Goal: Task Accomplishment & Management: Complete application form

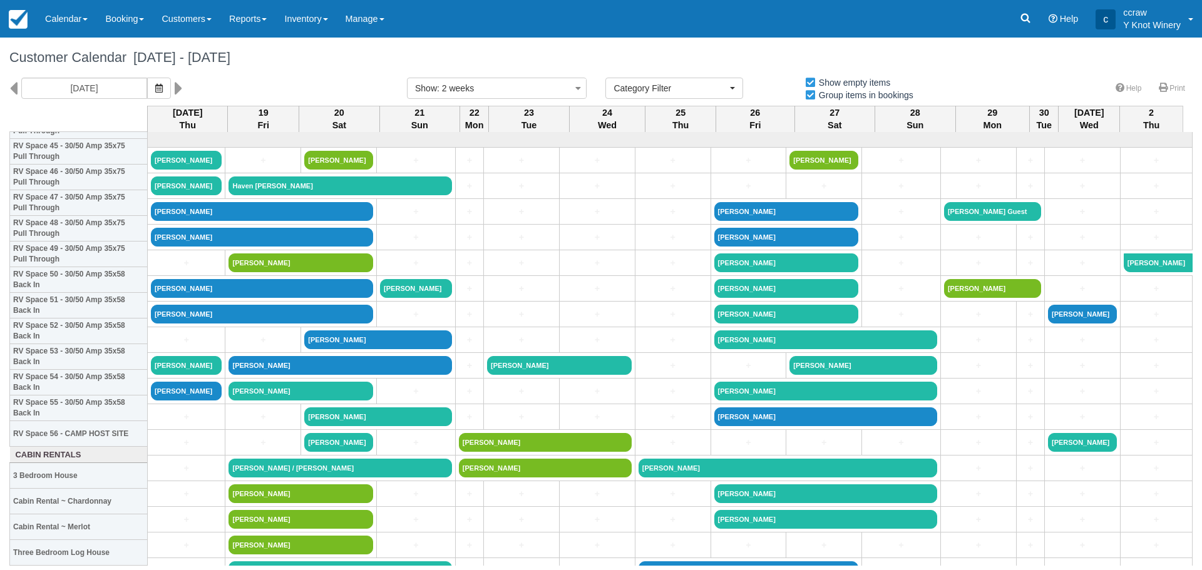
select select
drag, startPoint x: 0, startPoint y: 0, endPoint x: 73, endPoint y: 15, distance: 74.8
click at [73, 15] on link "Calendar" at bounding box center [66, 19] width 60 height 38
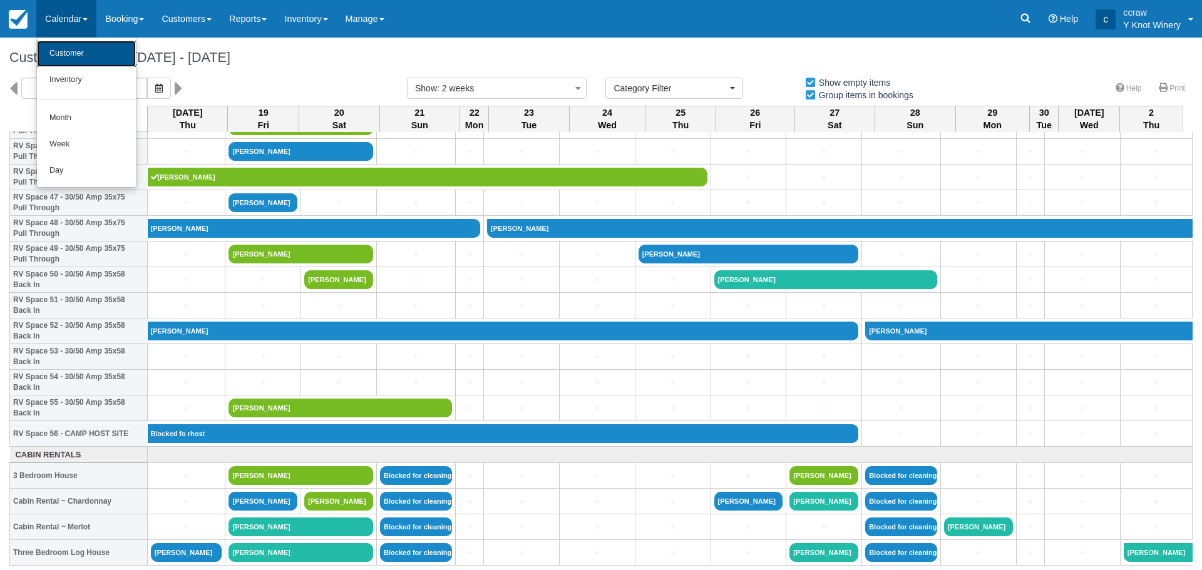
click at [73, 56] on link "Customer" at bounding box center [86, 54] width 99 height 26
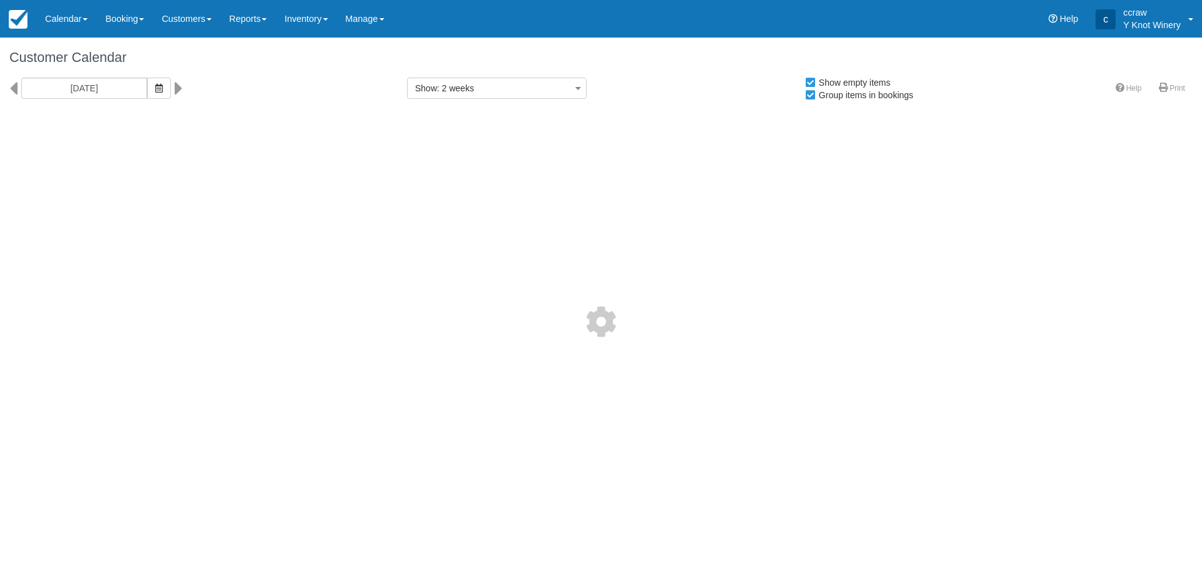
select select
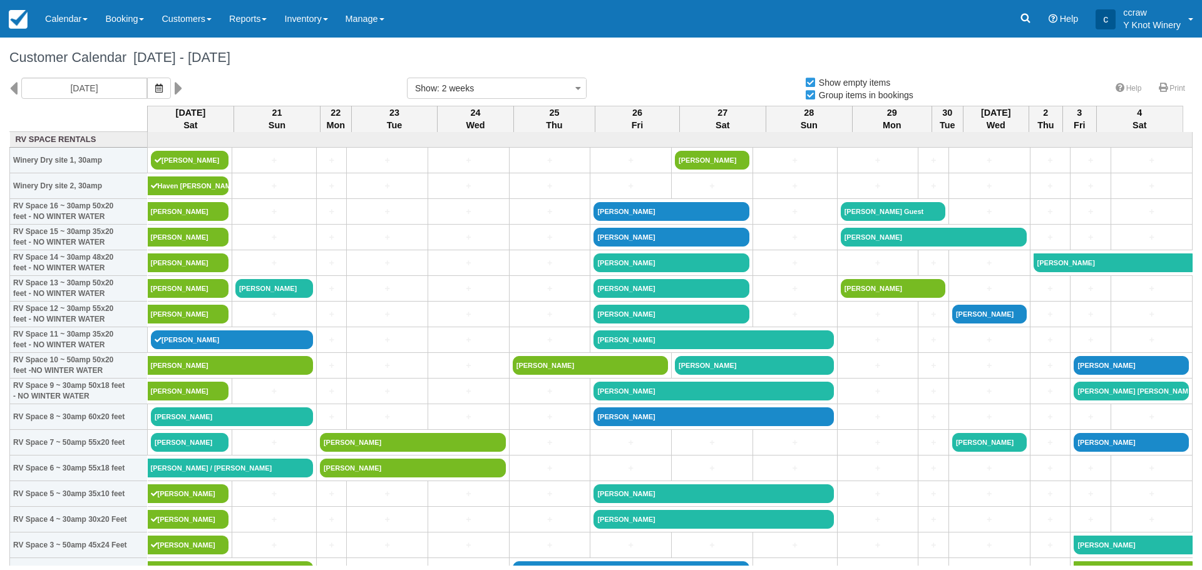
select select
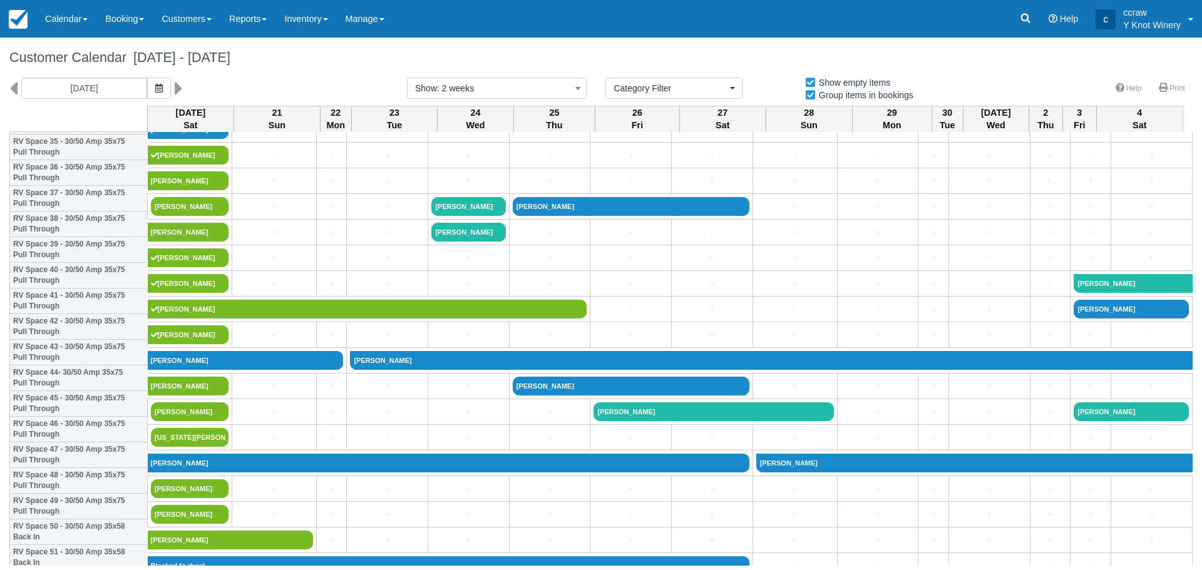
scroll to position [1064, 0]
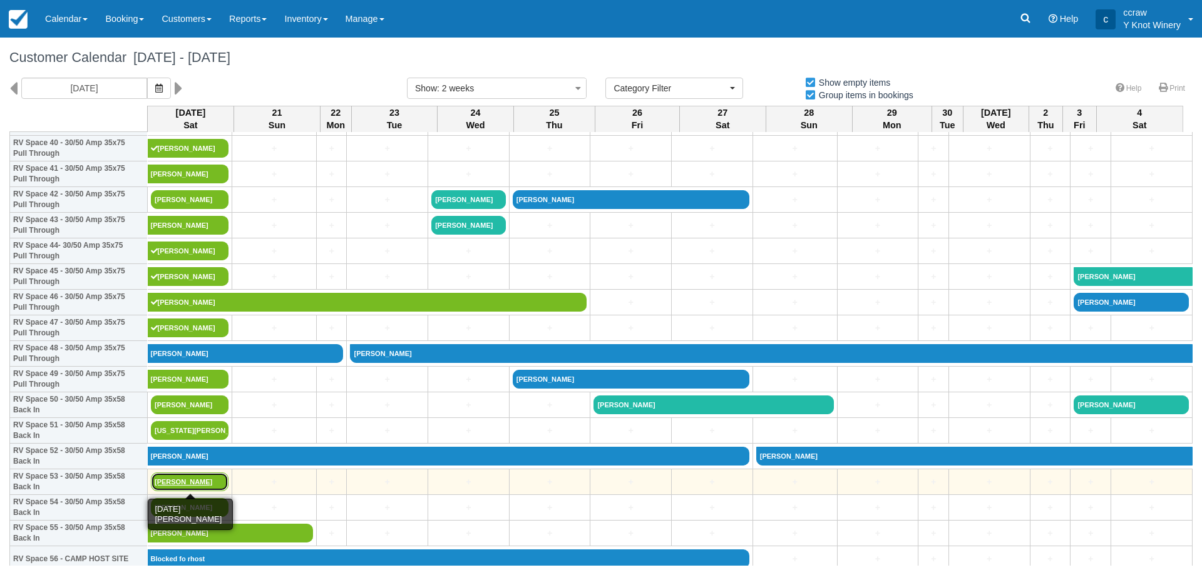
click at [186, 481] on link "[PERSON_NAME]" at bounding box center [190, 482] width 78 height 19
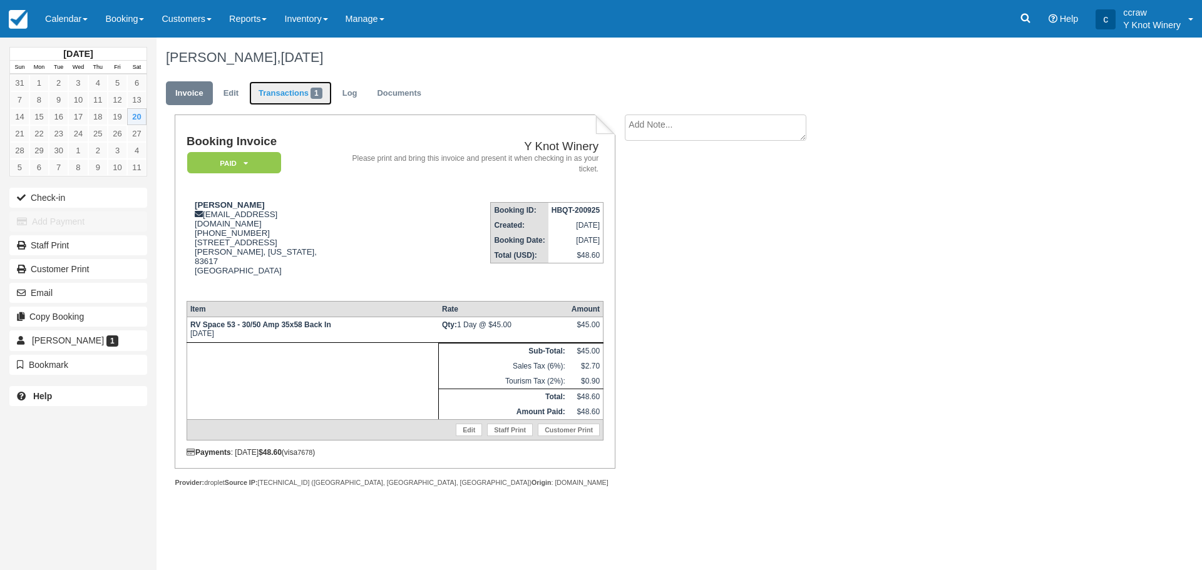
click at [277, 98] on link "Transactions 1" at bounding box center [290, 93] width 83 height 24
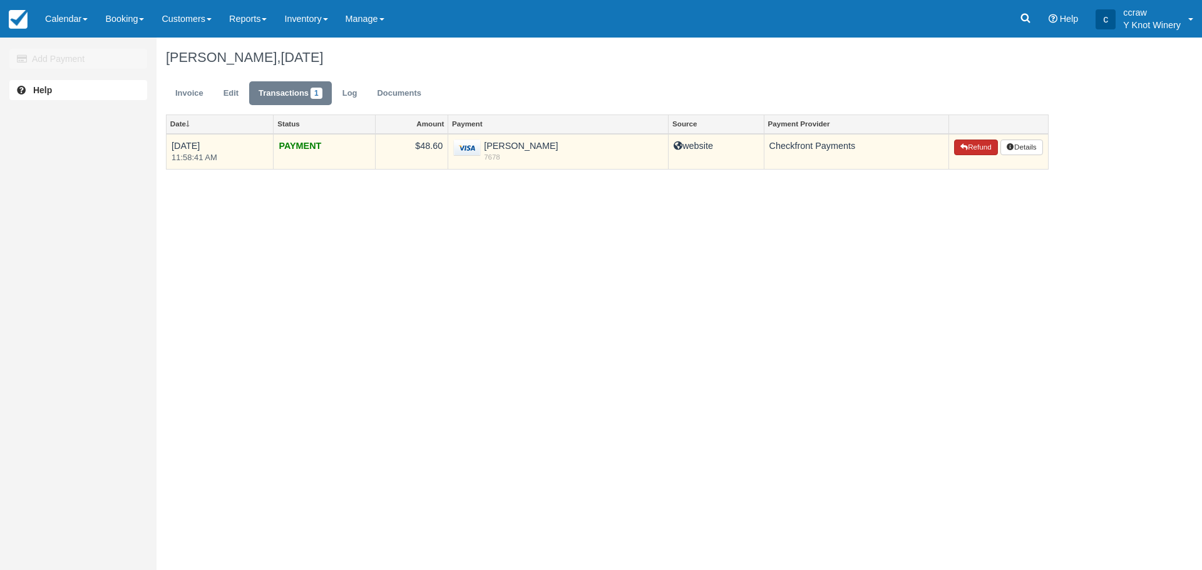
click at [957, 142] on button "Refund" at bounding box center [976, 148] width 44 height 16
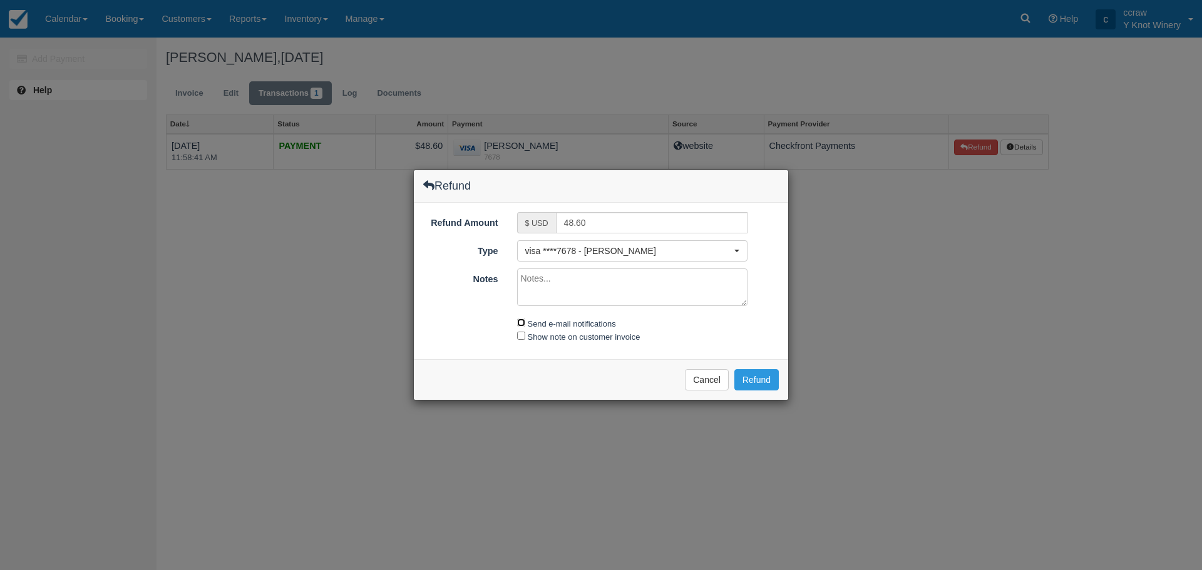
click at [523, 320] on input "Send e-mail notifications" at bounding box center [521, 323] width 8 height 8
checkbox input "true"
click at [757, 389] on button "Refund" at bounding box center [756, 379] width 44 height 21
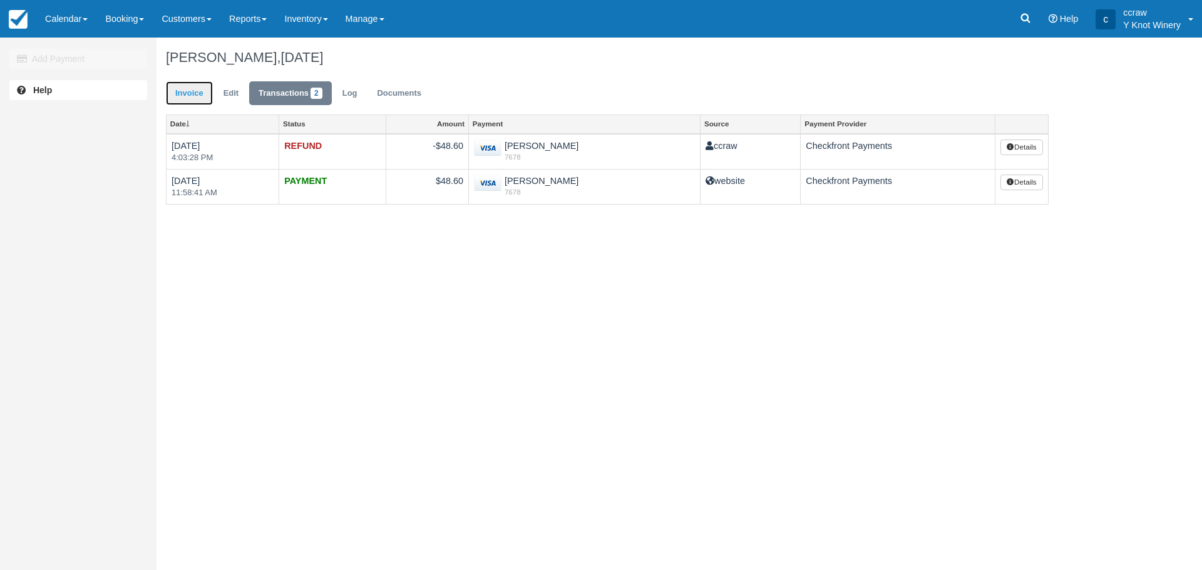
click at [175, 96] on link "Invoice" at bounding box center [189, 93] width 47 height 24
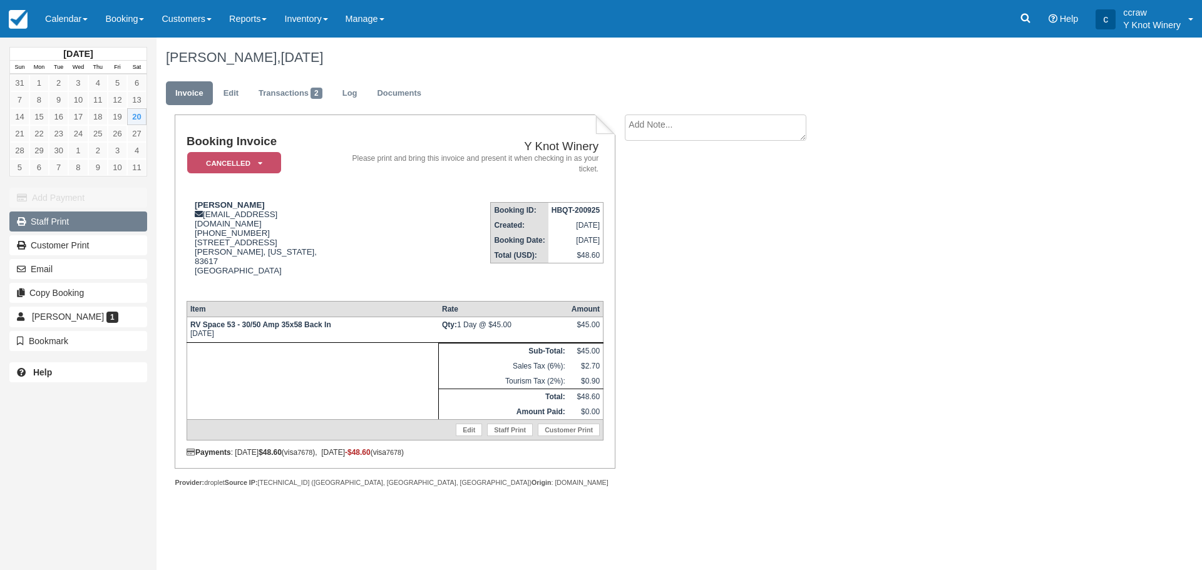
click at [76, 220] on link "Staff Print" at bounding box center [78, 222] width 138 height 20
click at [86, 22] on link "Calendar" at bounding box center [66, 19] width 60 height 38
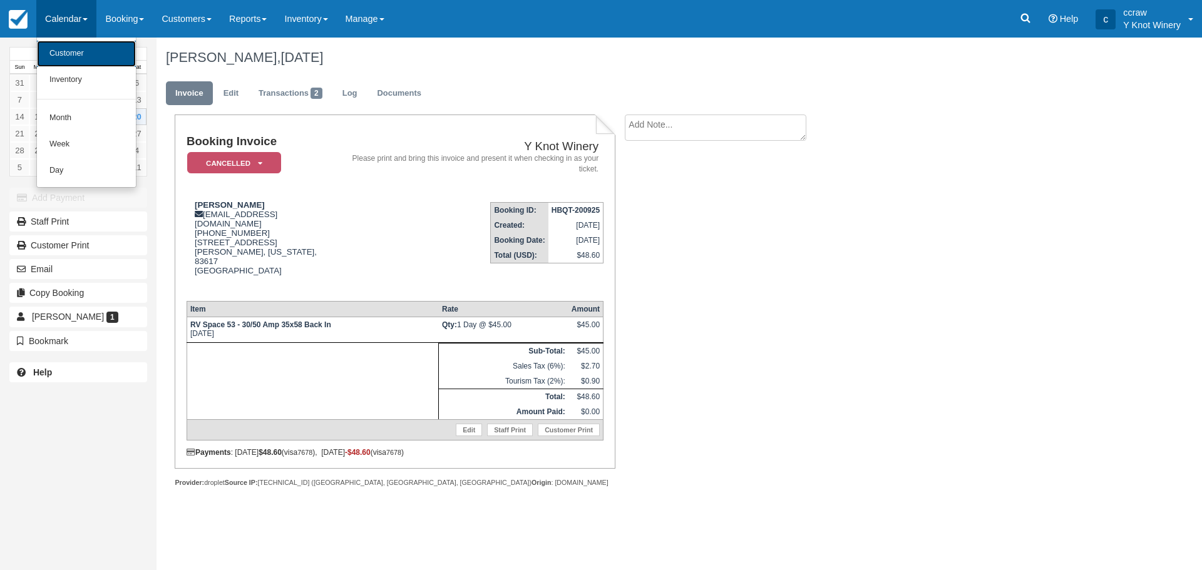
click at [84, 48] on link "Customer" at bounding box center [86, 54] width 99 height 26
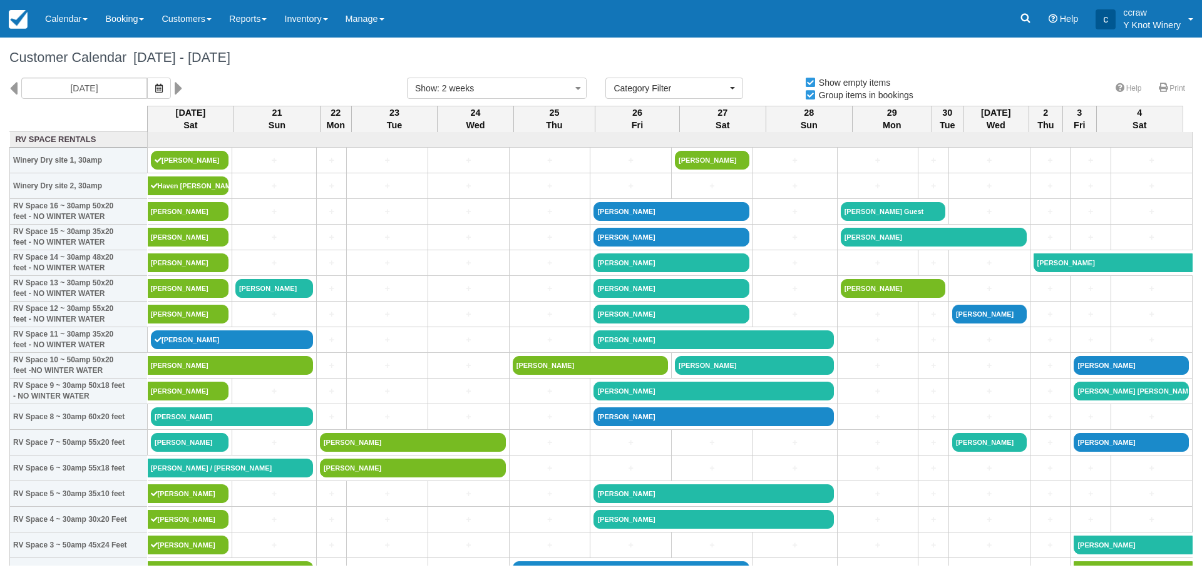
select select
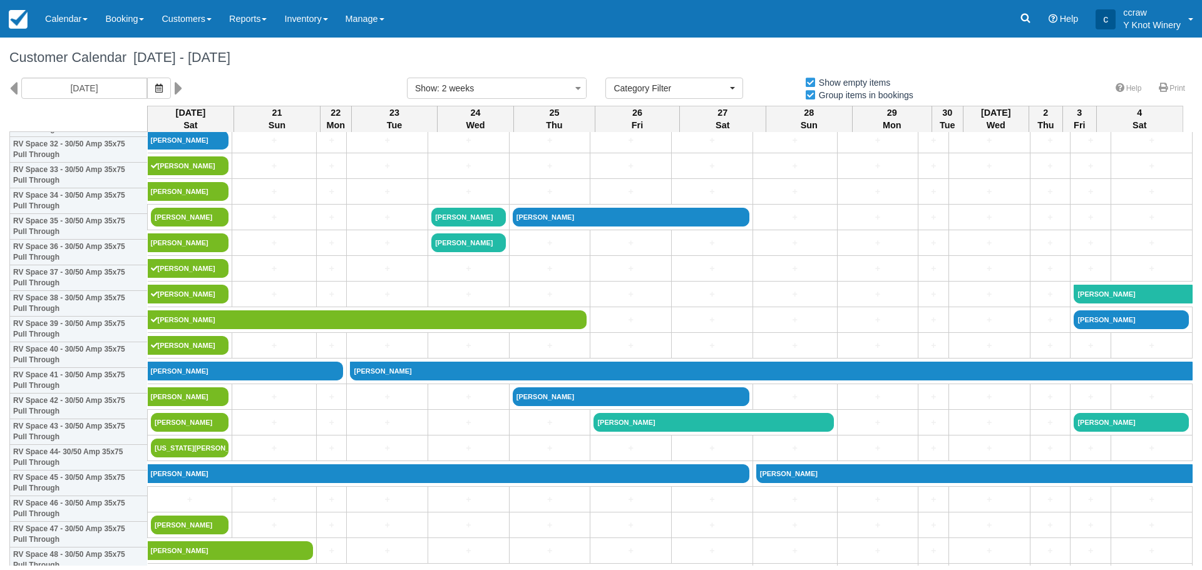
scroll to position [1064, 0]
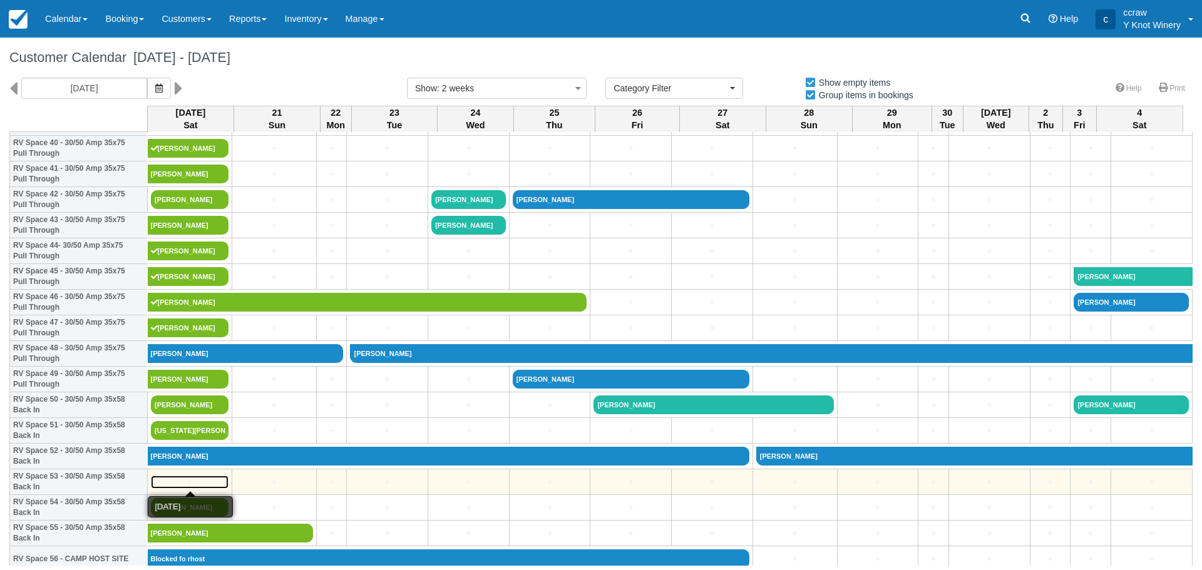
click at [174, 479] on link "+" at bounding box center [190, 482] width 78 height 13
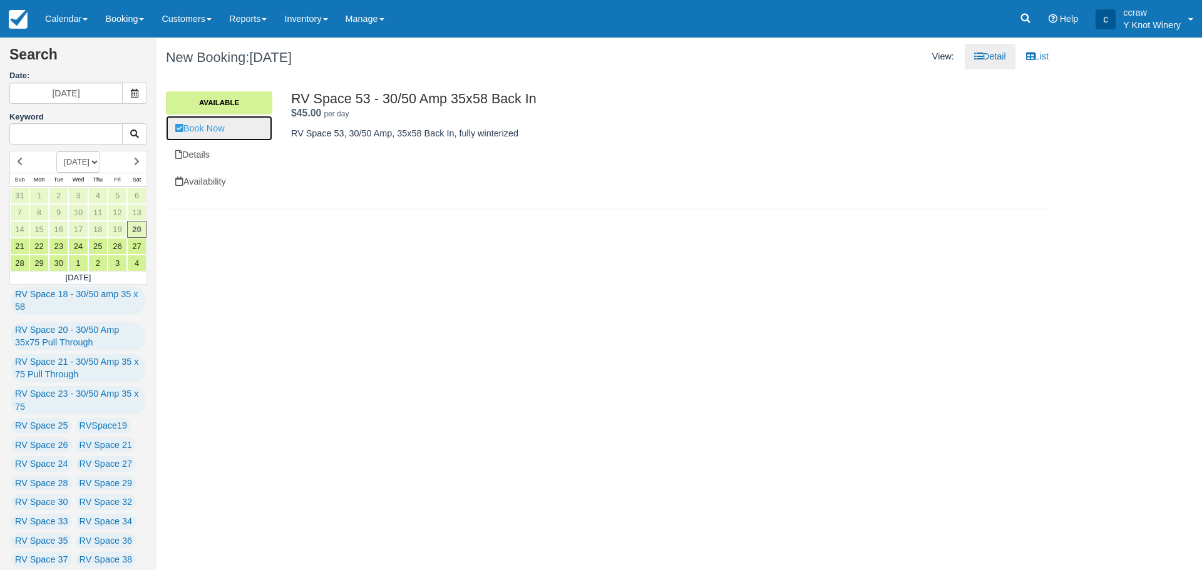
click at [201, 127] on link "Book Now" at bounding box center [219, 129] width 106 height 26
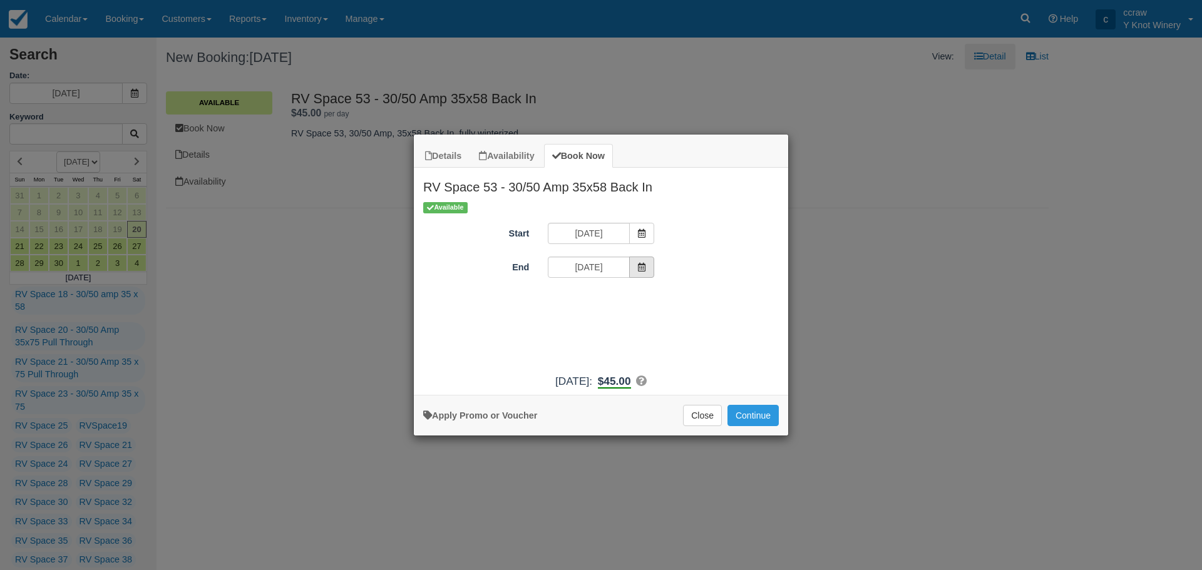
click at [636, 271] on span "Item Modal" at bounding box center [641, 267] width 25 height 21
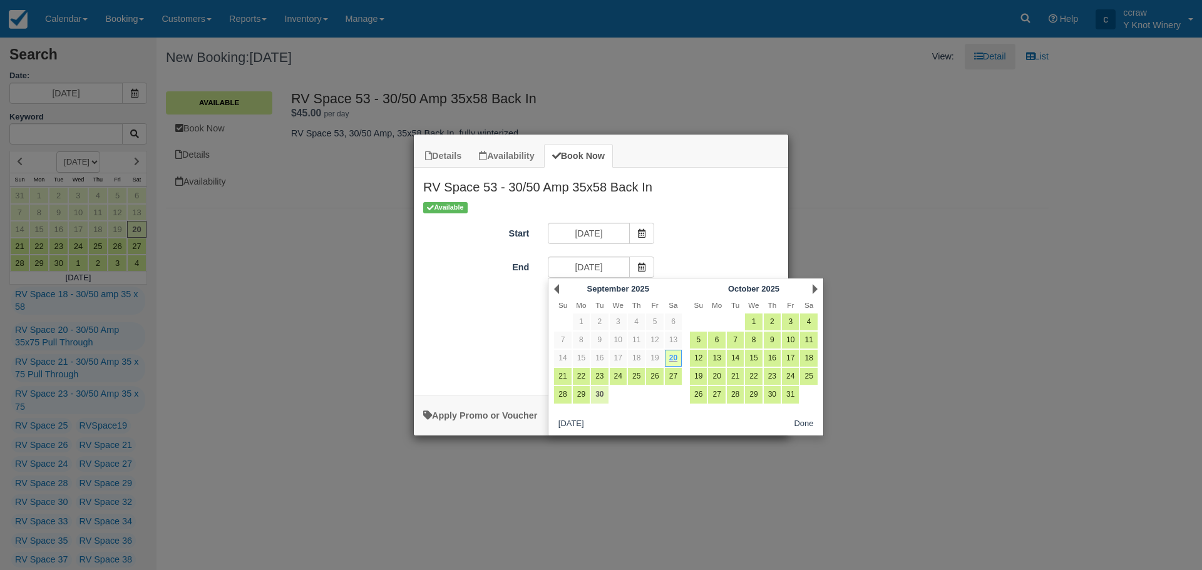
click at [596, 398] on link "30" at bounding box center [599, 394] width 17 height 17
type input "09/30/25"
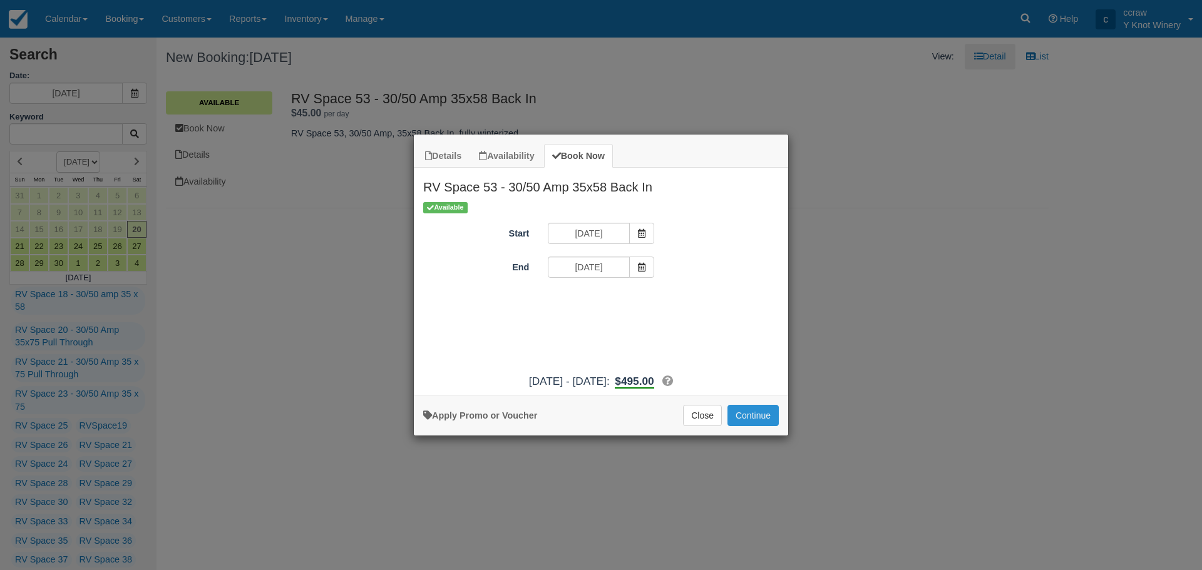
click at [754, 413] on button "Continue" at bounding box center [753, 415] width 51 height 21
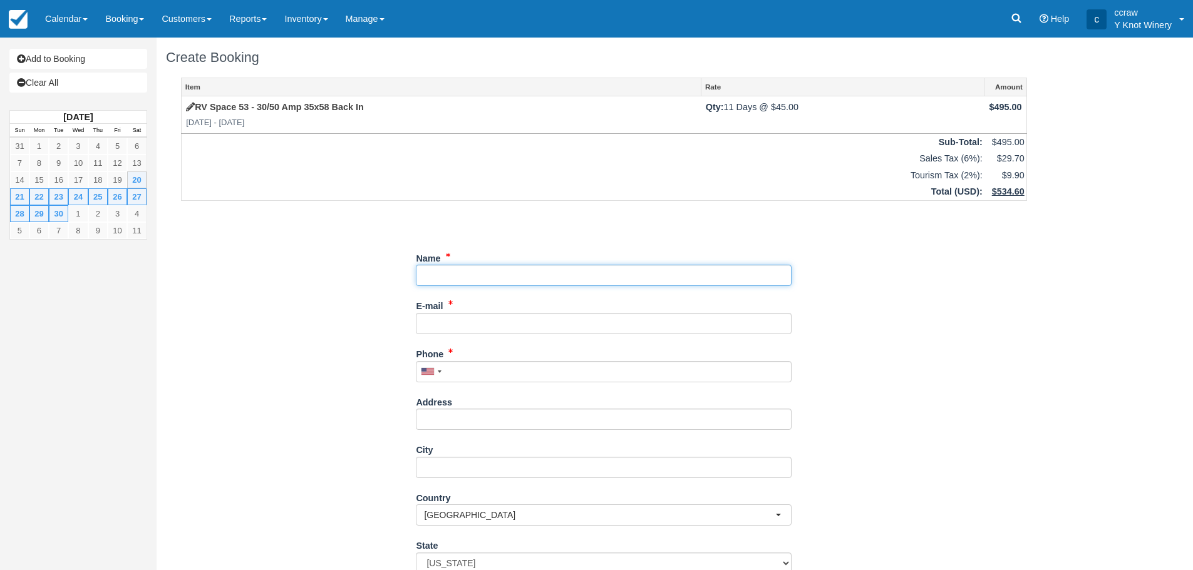
click at [486, 273] on input "Name" at bounding box center [604, 275] width 376 height 21
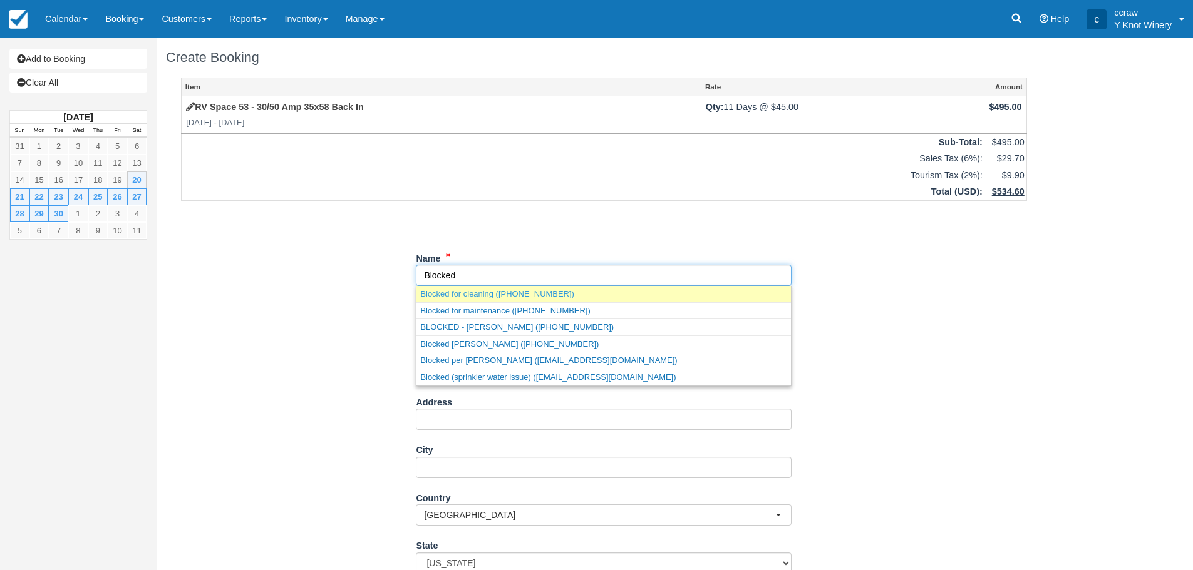
type input "BLOCKED"
type input "2083662313"
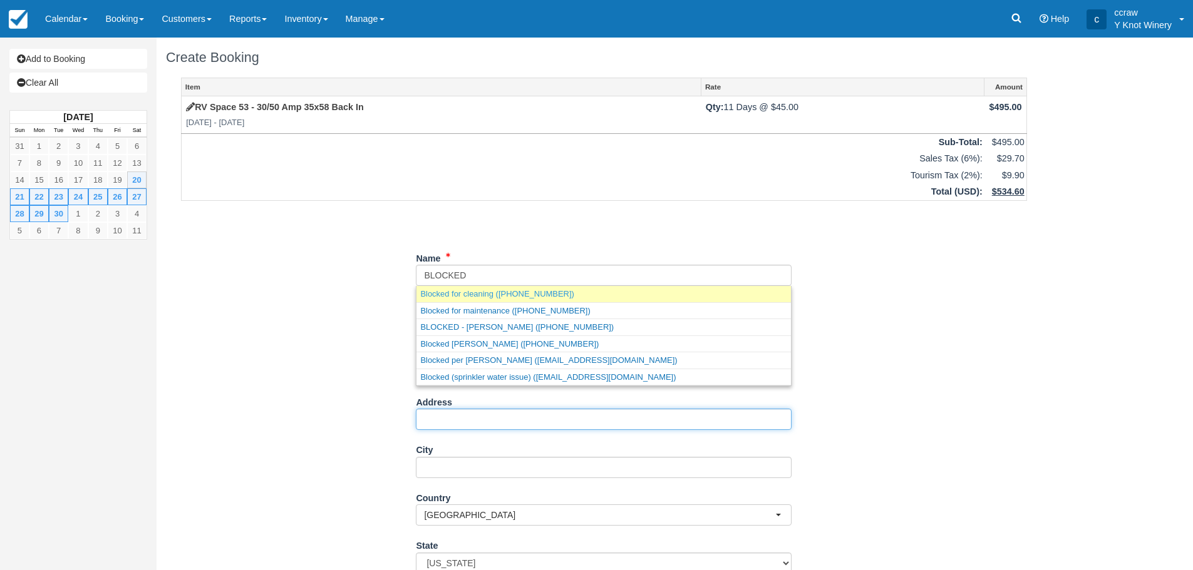
type input "1289 W Madison Ave"
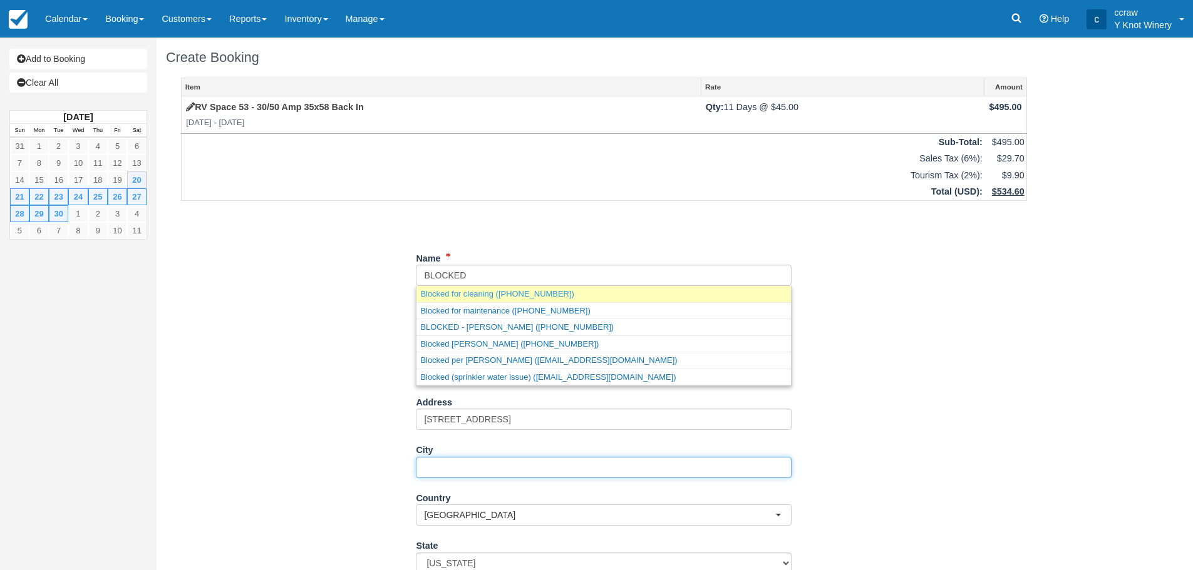
type input "Glenns Ferry"
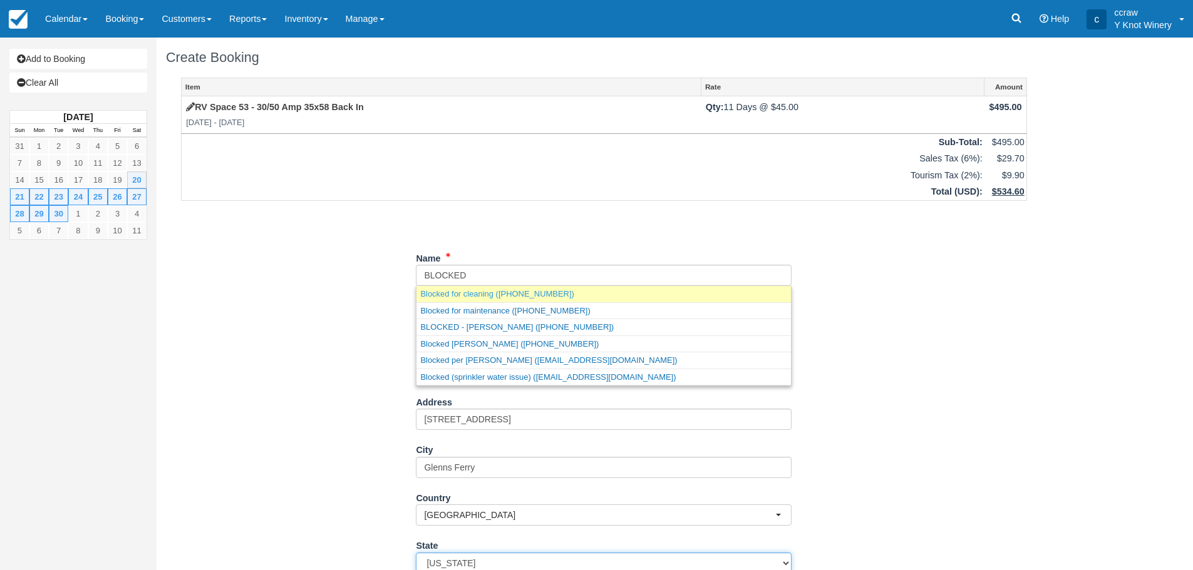
select select "ID"
type input "83623"
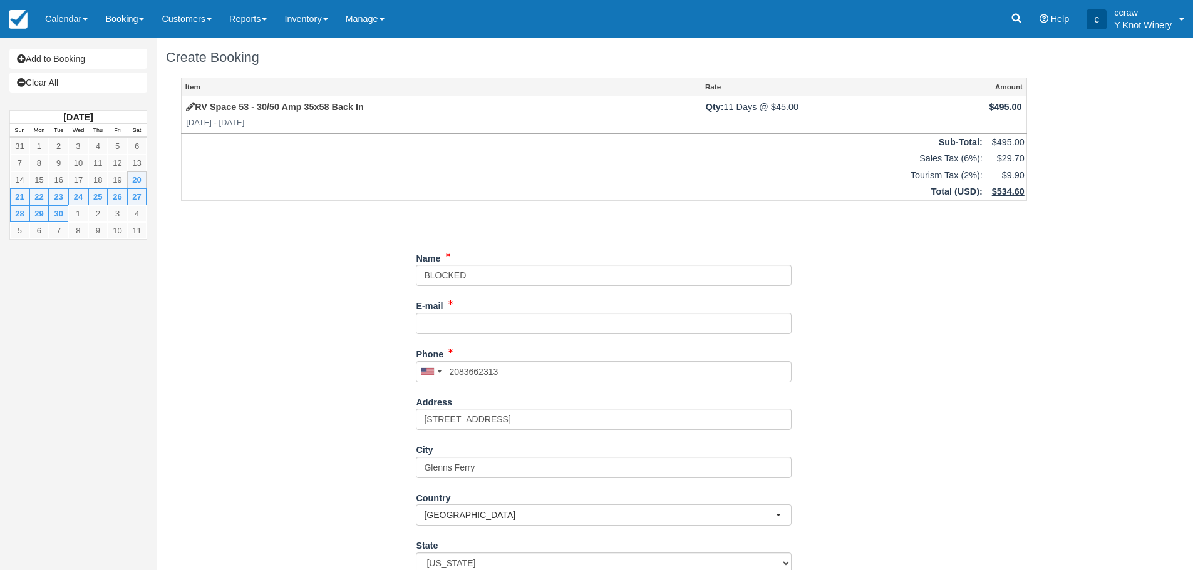
type input "(208) 366-2313"
click at [510, 316] on input "E-mail" at bounding box center [604, 323] width 376 height 21
type input "conniecrawshaw562@gmail.com"
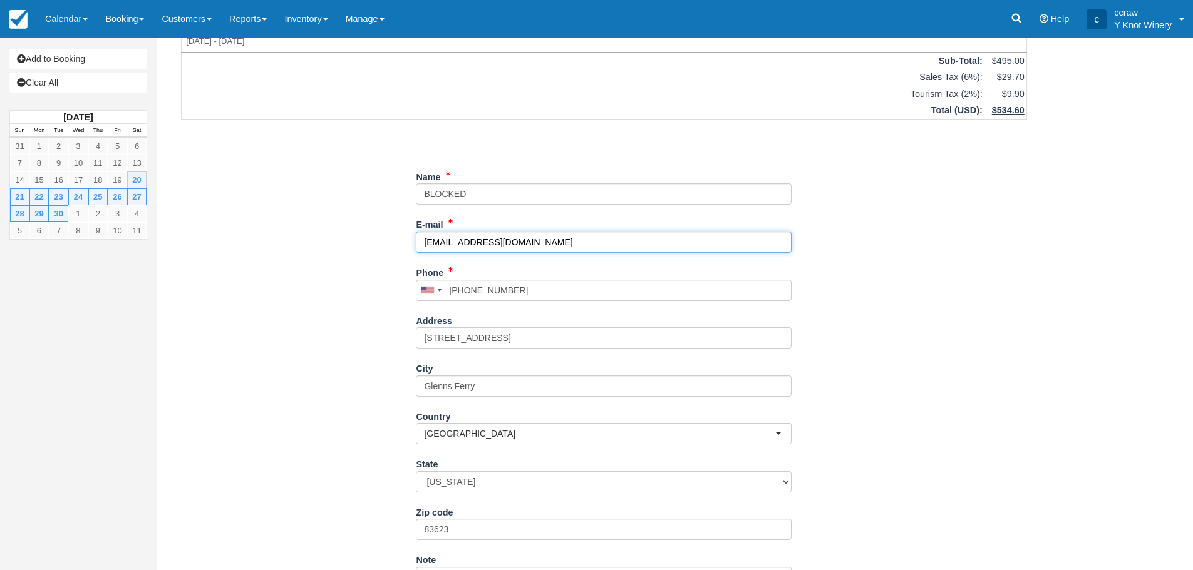
scroll to position [152, 0]
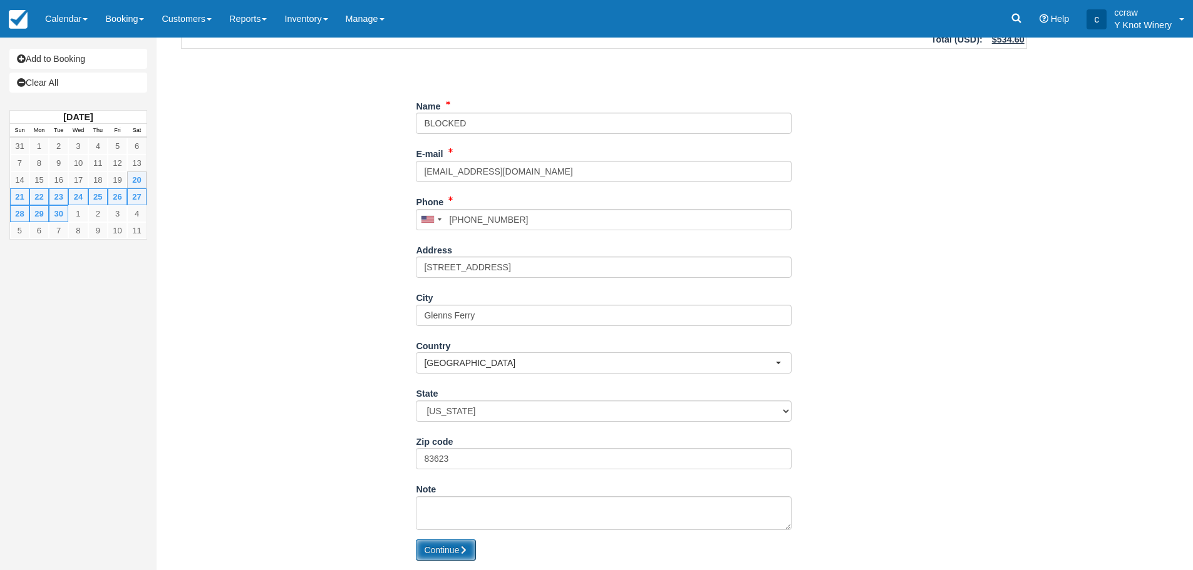
click at [455, 555] on button "Continue" at bounding box center [446, 550] width 60 height 21
type input "+12083662313"
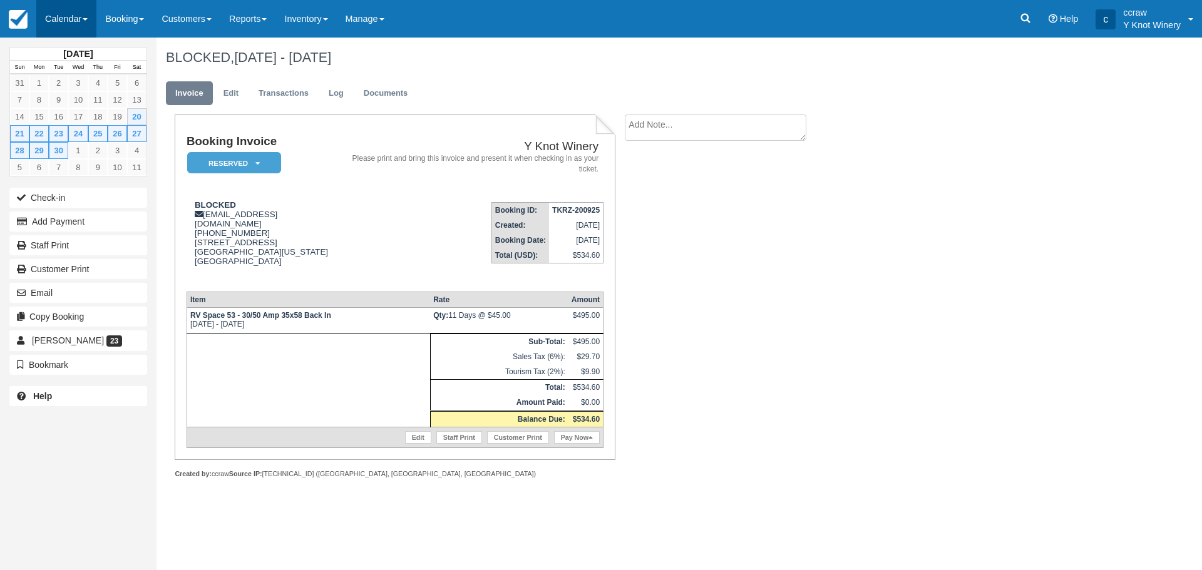
click at [76, 16] on link "Calendar" at bounding box center [66, 19] width 60 height 38
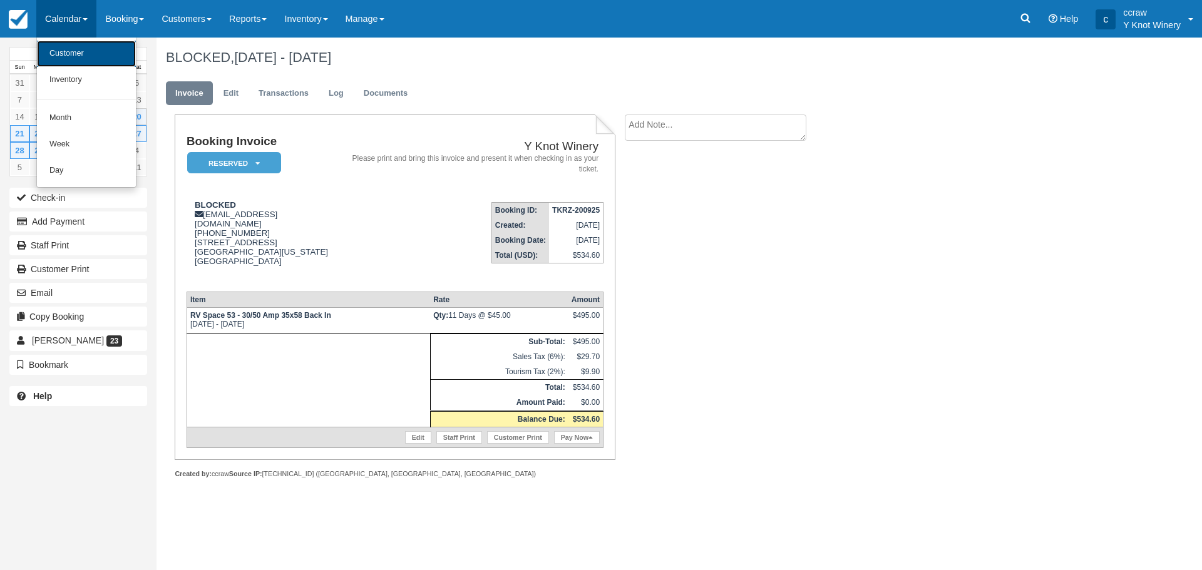
click at [76, 52] on link "Customer" at bounding box center [86, 54] width 99 height 26
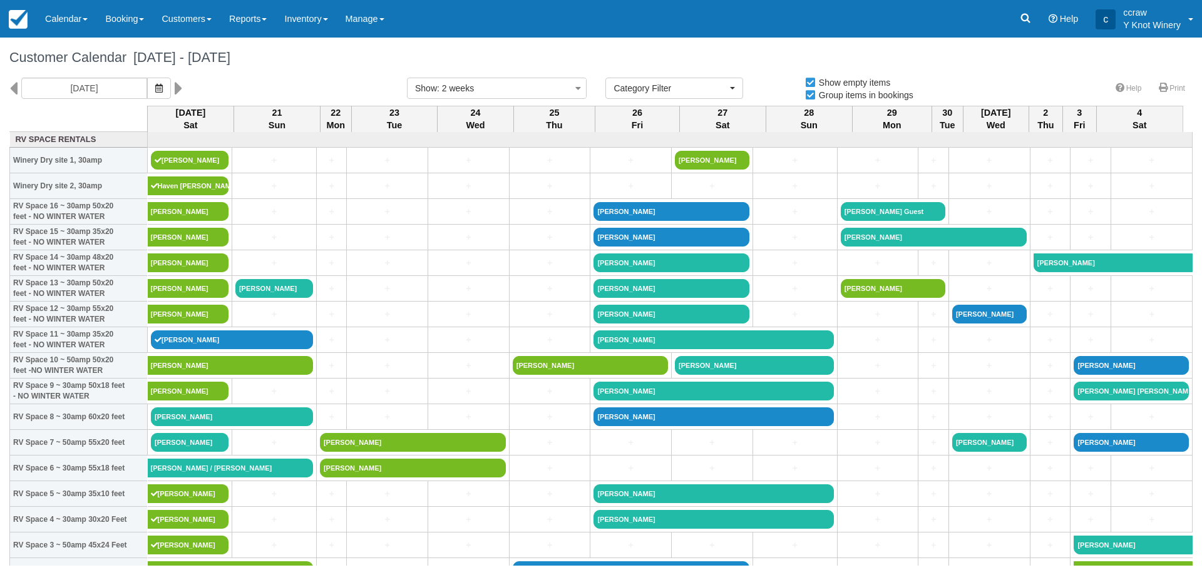
select select
